Goal: Find specific page/section: Find specific page/section

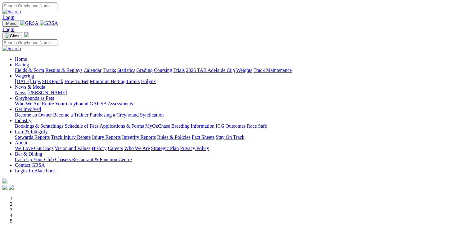
click at [24, 68] on link "Fields & Form" at bounding box center [29, 70] width 29 height 5
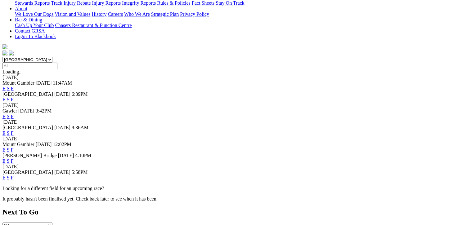
scroll to position [147, 0]
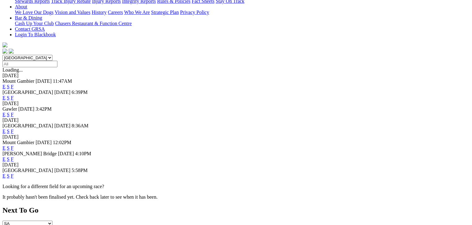
click at [14, 173] on link "F" at bounding box center [12, 175] width 3 height 5
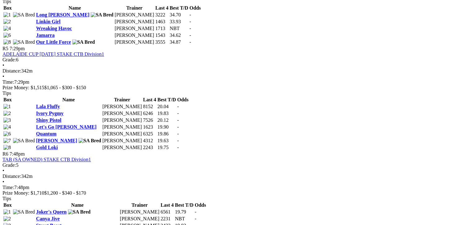
scroll to position [651, 0]
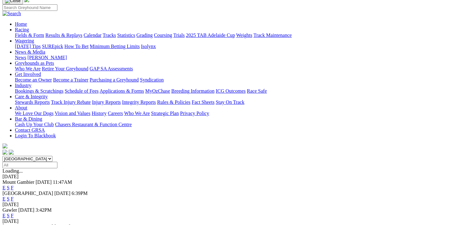
scroll to position [47, 0]
click at [14, 196] on link "F" at bounding box center [12, 198] width 3 height 5
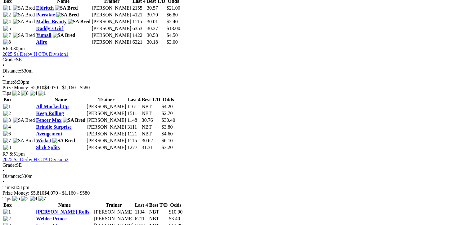
scroll to position [783, 0]
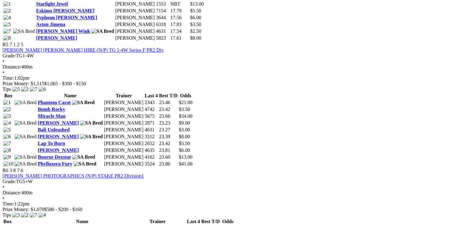
scroll to position [682, 0]
